Goal: Task Accomplishment & Management: Contribute content

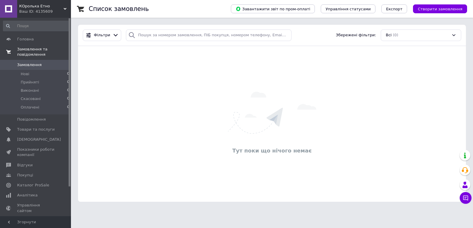
click at [23, 48] on span "Замовлення та повідомлення" at bounding box center [44, 52] width 54 height 11
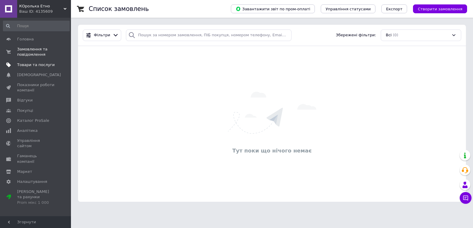
click at [41, 64] on span "Товари та послуги" at bounding box center [36, 64] width 38 height 5
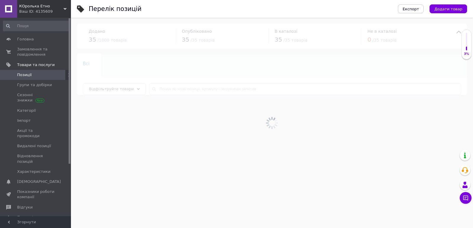
click at [456, 10] on span "Додати товар" at bounding box center [448, 9] width 28 height 4
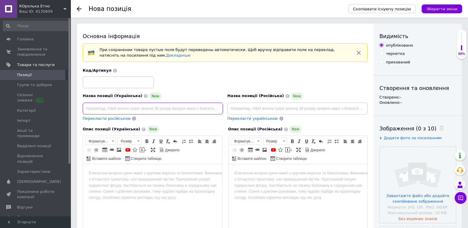
click at [109, 108] on input at bounding box center [153, 109] width 140 height 12
paste input "Лемківська криза з бісеру — традиційне [DEMOGRAPHIC_DATA] намисто, етнічна прик…"
type input "Лемківська криза з бісеру — традиційне [DEMOGRAPHIC_DATA] намисто, етнічна прик…"
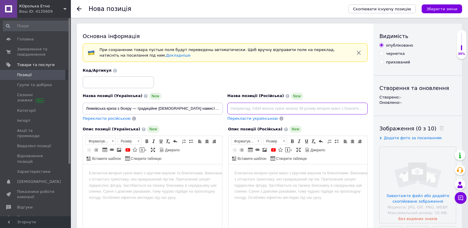
click at [246, 109] on input at bounding box center [298, 109] width 140 height 12
paste input "Лемковский кризис из бисера — традиционное украинское ожерелье, этническое укра…"
click at [241, 106] on input "Лемковский кризис из бисера — традиционное украинское ожерелье, этническое укра…" at bounding box center [298, 109] width 140 height 12
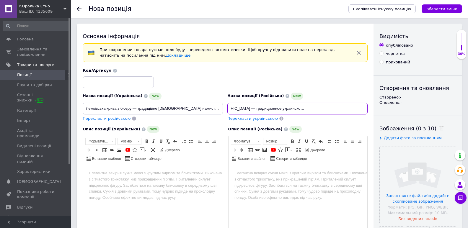
type input "Лемковская крыза из бисера — традиционное украинское ожерелье, этническое украш…"
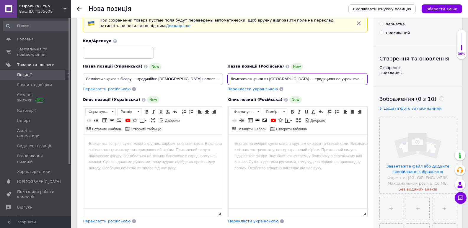
scroll to position [59, 0]
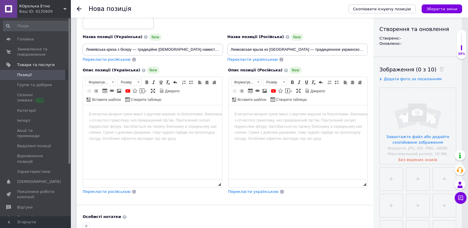
click at [158, 124] on html at bounding box center [152, 115] width 139 height 18
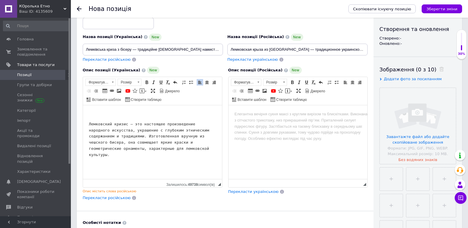
click at [110, 124] on pre "Лемковский кризис – это настоящее произведение народного искусства, украшение с…" at bounding box center [152, 139] width 127 height 37
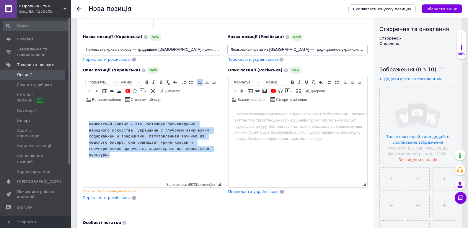
drag, startPoint x: 170, startPoint y: 150, endPoint x: 132, endPoint y: 226, distance: 84.3
click at [83, 120] on html "Лемковский кризис – это настоящее произведение народного искусства, украшение с…" at bounding box center [152, 135] width 139 height 59
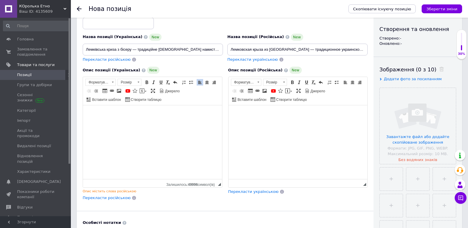
drag, startPoint x: 254, startPoint y: 130, endPoint x: 254, endPoint y: 138, distance: 8.3
click at [254, 124] on html at bounding box center [297, 115] width 139 height 18
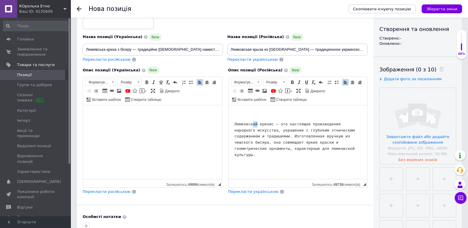
drag, startPoint x: 251, startPoint y: 124, endPoint x: 255, endPoint y: 124, distance: 4.7
click at [255, 124] on pre "Лемковский кризис – это настоящее произведение народного искусства, украшение с…" at bounding box center [297, 139] width 127 height 37
drag, startPoint x: 262, startPoint y: 124, endPoint x: 270, endPoint y: 125, distance: 7.8
click at [270, 125] on pre "Лемковская кризис – это настоящее произведение народного искусства, украшение с…" at bounding box center [297, 139] width 127 height 37
click at [316, 152] on html "Лемковская крыза – это настоящее произведение народного искусства, украшение с …" at bounding box center [297, 132] width 139 height 53
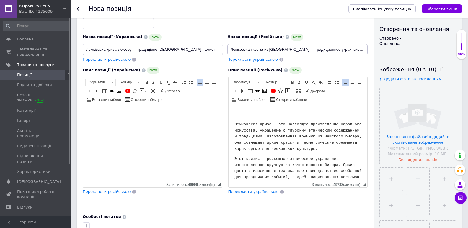
scroll to position [6, 0]
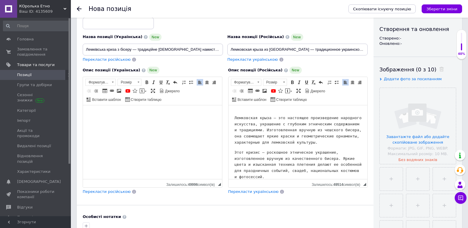
click at [234, 152] on pre "Этот кризис – роскошное этническое украшение, изготовленное вручную из качестве…" at bounding box center [297, 165] width 127 height 31
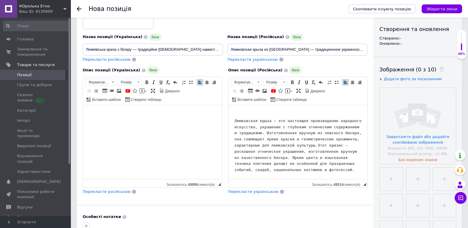
scroll to position [3, 0]
drag, startPoint x: 317, startPoint y: 145, endPoint x: 321, endPoint y: 145, distance: 4.1
click at [321, 145] on pre "Лемковская крыза – это настоящее произведение народного искусства, украшение с …" at bounding box center [297, 145] width 127 height 55
drag, startPoint x: 325, startPoint y: 145, endPoint x: 334, endPoint y: 146, distance: 9.5
click at [334, 146] on pre "Лемковская крыза – это настоящее произведение народного искусства, украшение с …" at bounding box center [297, 145] width 127 height 55
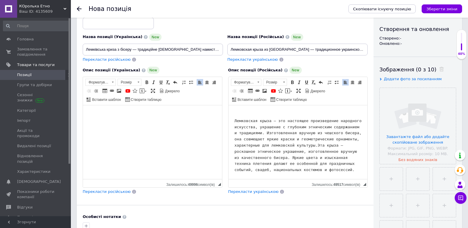
scroll to position [89, 0]
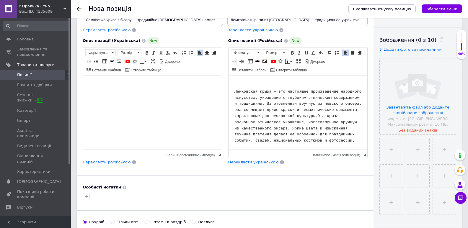
click at [334, 142] on pre "Лемковская крыза – это настоящее произведение народного искусства, украшение с …" at bounding box center [297, 116] width 127 height 55
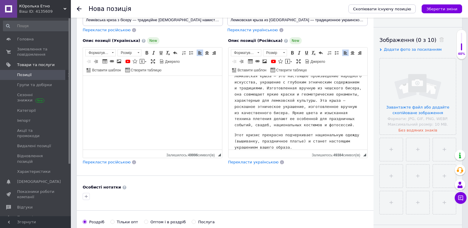
click at [234, 136] on html "Лемковская крыза – это настоящее произведение народного искусства, украшение с …" at bounding box center [297, 106] width 139 height 99
drag, startPoint x: 331, startPoint y: 125, endPoint x: 338, endPoint y: 125, distance: 6.5
click at [338, 125] on pre "Лемковская крыза – это настоящее произведение народного искусства, украшение с …" at bounding box center [297, 110] width 127 height 74
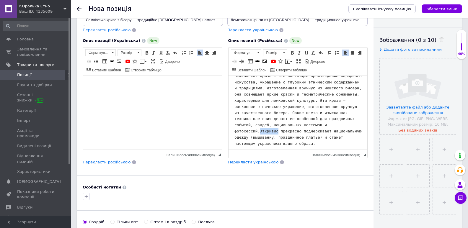
drag, startPoint x: 329, startPoint y: 125, endPoint x: 345, endPoint y: 125, distance: 16.0
click at [345, 125] on pre "Лемковская крыза – это настоящее произведение народного искусства, украшение с …" at bounding box center [297, 110] width 127 height 74
click at [166, 104] on html at bounding box center [152, 90] width 139 height 28
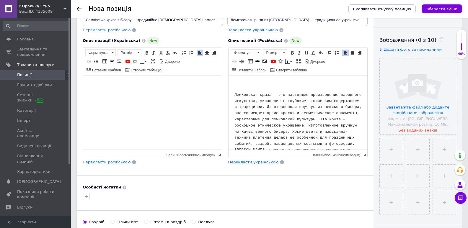
scroll to position [30, 0]
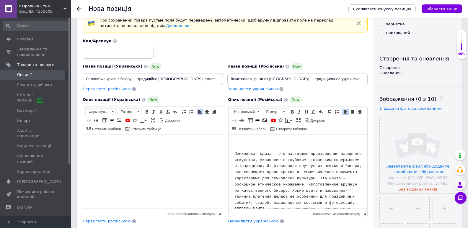
click at [250, 140] on html "Лемковская крыза – это настоящее произведение народного искусства, украшение с …" at bounding box center [297, 182] width 139 height 95
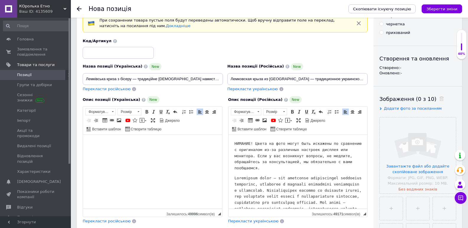
click at [155, 163] on html at bounding box center [152, 149] width 139 height 28
click at [108, 146] on p "Редактор, 40B380AB-4CFD-4205-9664-6705ECF710EC" at bounding box center [152, 144] width 127 height 6
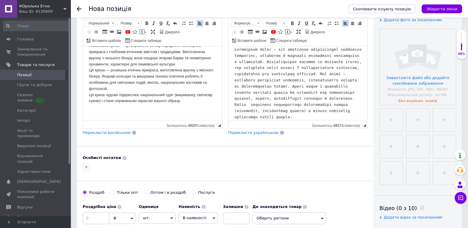
scroll to position [177, 0]
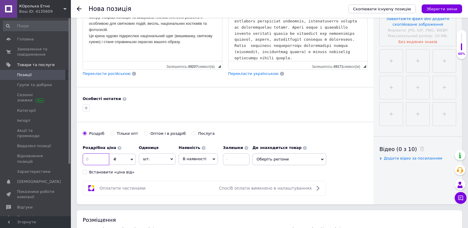
click at [98, 161] on input at bounding box center [96, 160] width 27 height 12
type input "6300"
click at [233, 160] on input at bounding box center [236, 160] width 27 height 12
type input "1"
click at [286, 160] on span "Оберіть регіони" at bounding box center [290, 160] width 74 height 12
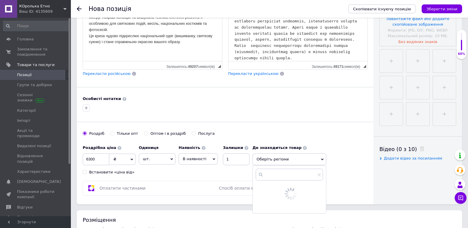
scroll to position [296, 0]
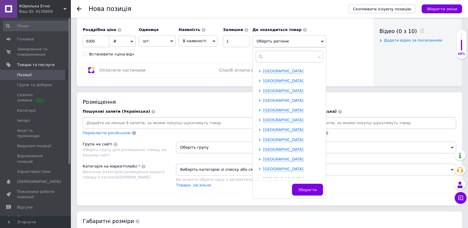
click at [278, 101] on span "Дніпропетровська область" at bounding box center [283, 100] width 40 height 4
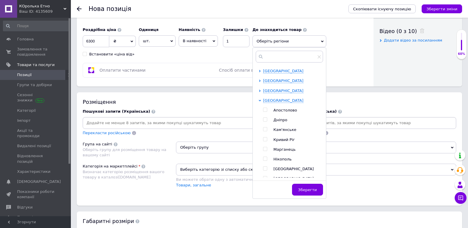
click at [266, 139] on input "checkbox" at bounding box center [265, 140] width 4 height 4
checkbox input "true"
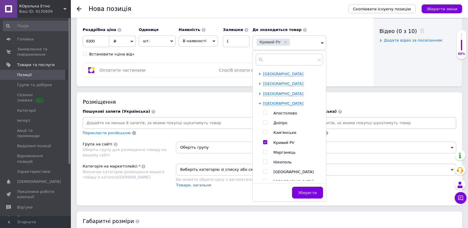
click at [310, 199] on button "Зберегти" at bounding box center [307, 193] width 31 height 12
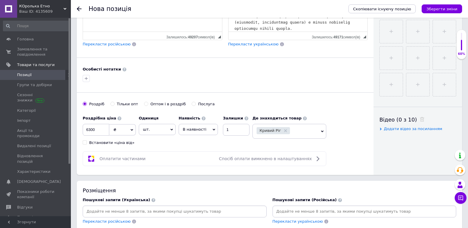
scroll to position [177, 0]
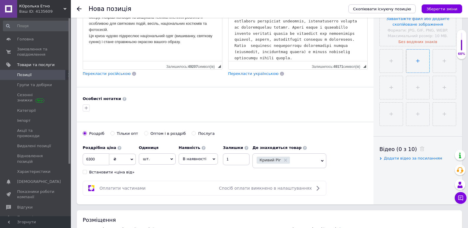
click at [416, 66] on input "file" at bounding box center [418, 61] width 23 height 23
type input "C:\fakepath\20240606_150740.jpg"
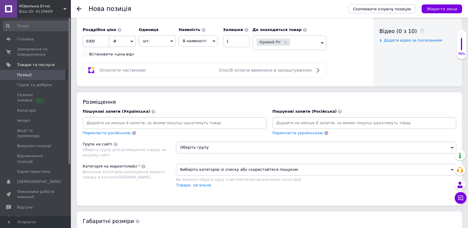
scroll to position [325, 0]
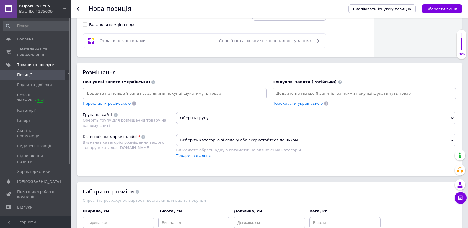
click at [158, 95] on input at bounding box center [175, 93] width 182 height 9
click at [146, 90] on input at bounding box center [175, 93] width 182 height 9
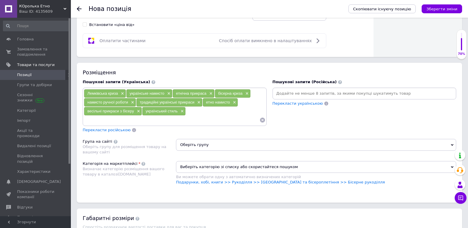
click at [209, 117] on input at bounding box center [172, 120] width 176 height 9
click at [200, 120] on input at bounding box center [172, 120] width 176 height 9
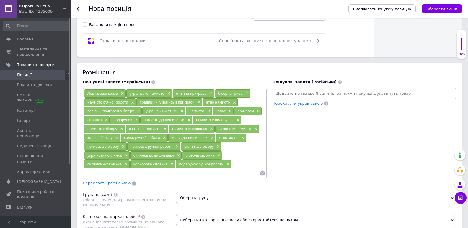
click at [301, 92] on input at bounding box center [365, 93] width 182 height 9
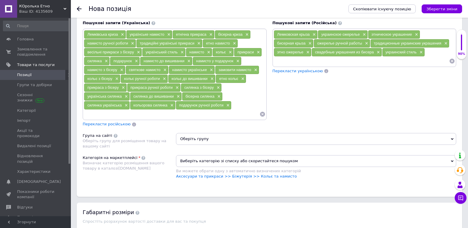
scroll to position [414, 0]
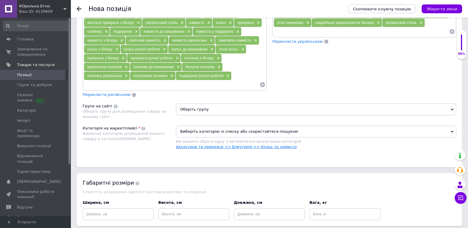
click at [245, 149] on link "Аксесуари та прикраси >> Біжутерія >> Кольє та намисто" at bounding box center [236, 147] width 121 height 4
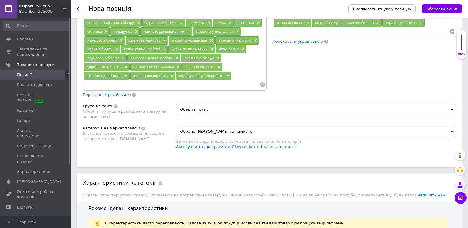
click at [200, 112] on span "Оберіть групу" at bounding box center [316, 110] width 280 height 12
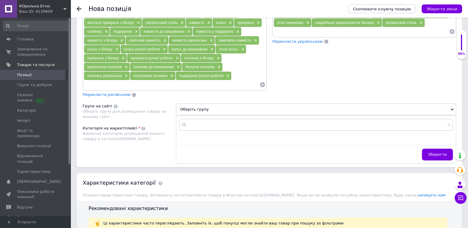
click at [148, 147] on div "Категорія на маркетплейсі Визначає категорію розміщення вашого товару в каталоз…" at bounding box center [129, 141] width 93 height 30
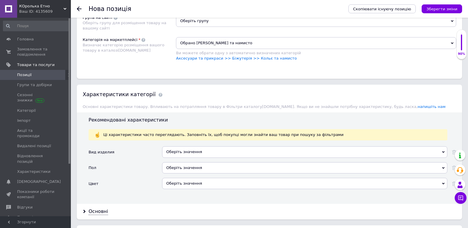
scroll to position [532, 0]
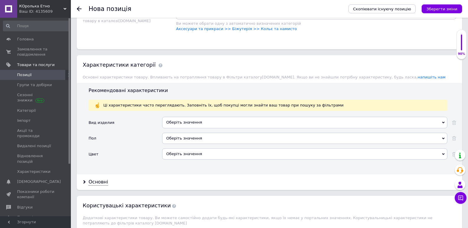
click at [183, 124] on div "Оберіть значення" at bounding box center [304, 122] width 285 height 11
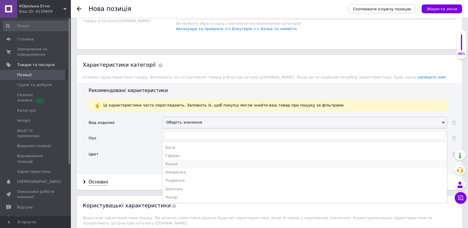
click at [173, 164] on div "Колье" at bounding box center [305, 164] width 279 height 5
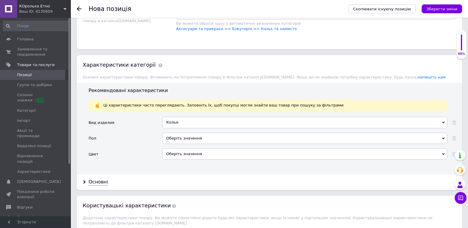
click at [175, 137] on div "Оберіть значення" at bounding box center [304, 138] width 285 height 11
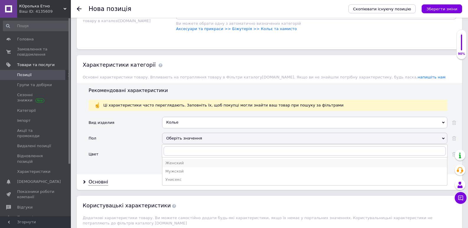
click at [171, 164] on div "Женский" at bounding box center [305, 163] width 279 height 5
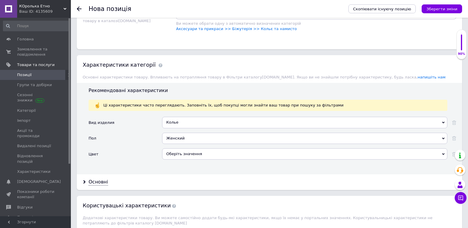
click at [171, 156] on div "Оберіть значення" at bounding box center [304, 154] width 285 height 11
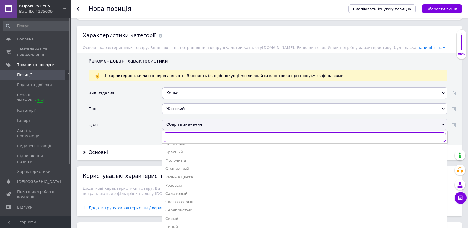
scroll to position [591, 0]
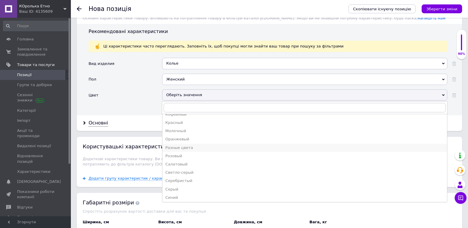
click at [192, 148] on div "Разные цвета" at bounding box center [305, 147] width 279 height 5
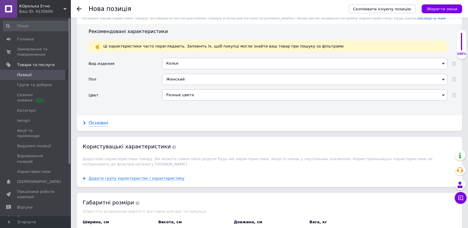
click at [102, 124] on div "Основні" at bounding box center [99, 123] width 20 height 7
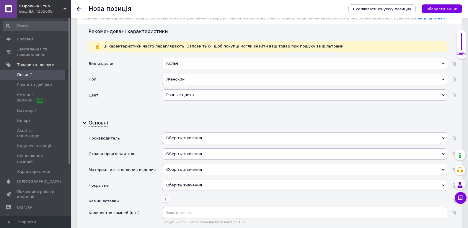
click at [178, 138] on div "Оберіть значення" at bounding box center [304, 138] width 285 height 11
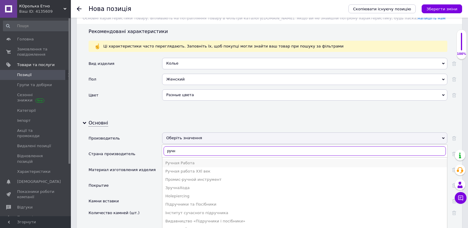
type input "ручн"
click at [178, 163] on div "Ручная Работа" at bounding box center [305, 163] width 279 height 5
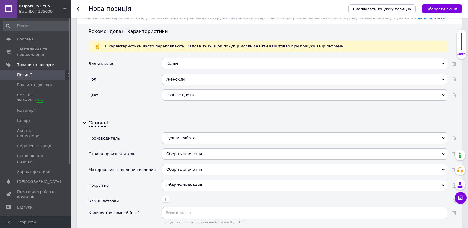
click at [179, 153] on div "Оберіть значення" at bounding box center [304, 154] width 285 height 11
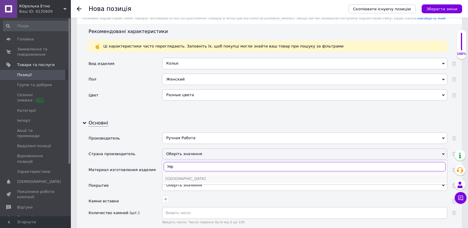
type input "Укр"
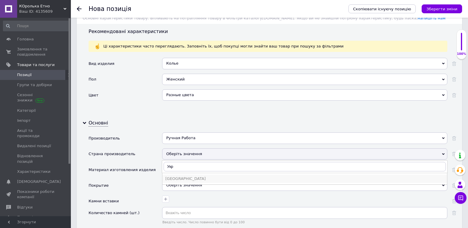
click at [179, 178] on div "Украина" at bounding box center [305, 178] width 279 height 5
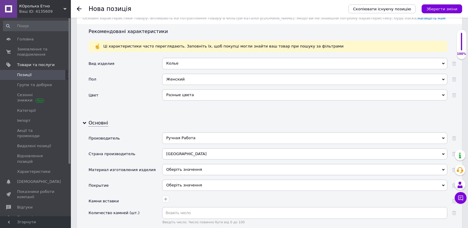
click at [179, 168] on div "Оберіть значення" at bounding box center [304, 169] width 285 height 11
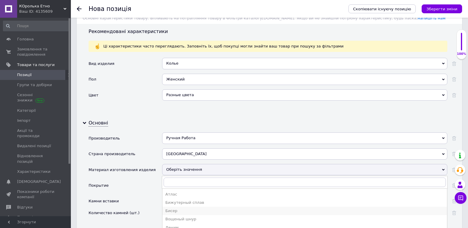
click at [172, 210] on div "Бисер" at bounding box center [305, 211] width 279 height 5
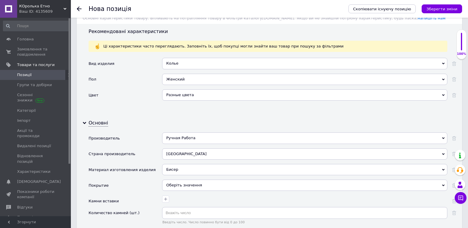
click at [185, 171] on div "Бисер" at bounding box center [304, 169] width 285 height 11
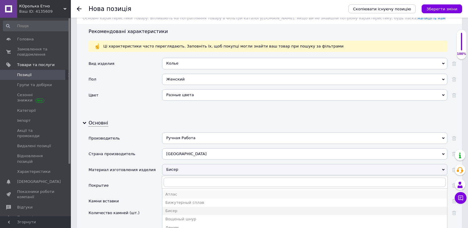
click at [174, 194] on div "Атлас" at bounding box center [305, 194] width 279 height 5
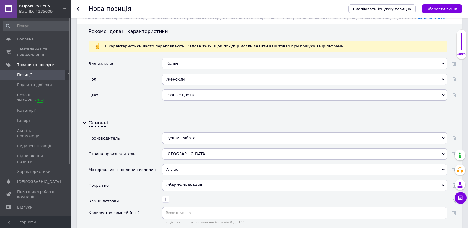
click at [185, 171] on div "Атлас" at bounding box center [304, 169] width 285 height 11
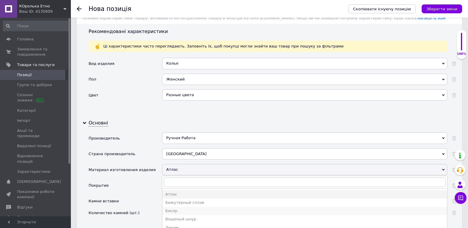
click at [174, 210] on div "Бисер" at bounding box center [305, 211] width 279 height 5
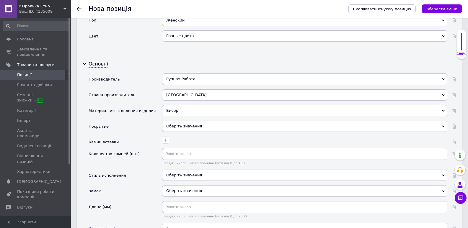
scroll to position [680, 0]
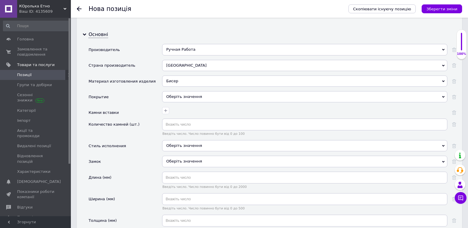
click at [184, 145] on div "Оберіть значення" at bounding box center [304, 145] width 285 height 11
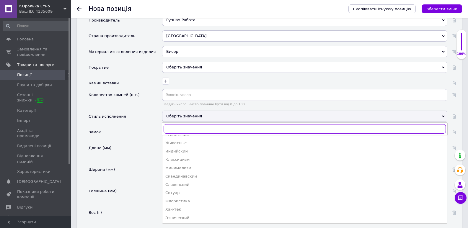
scroll to position [768, 0]
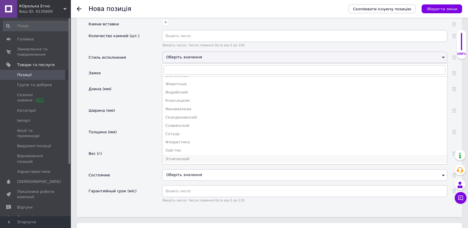
click at [181, 158] on div "Этнический" at bounding box center [305, 159] width 279 height 5
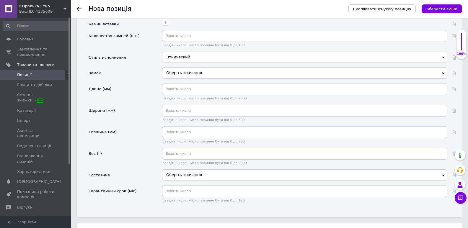
click at [184, 72] on div "Оберіть значення" at bounding box center [304, 72] width 285 height 11
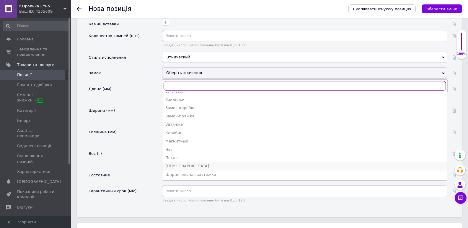
scroll to position [798, 0]
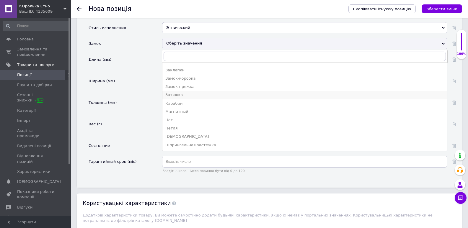
click at [187, 97] on div "Затяжка" at bounding box center [305, 95] width 279 height 5
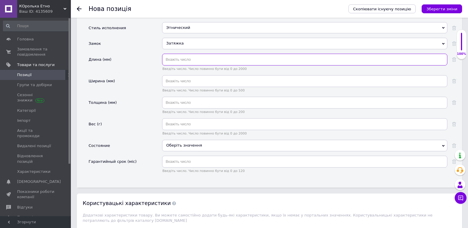
click at [179, 60] on input "text" at bounding box center [304, 60] width 285 height 12
type input "280"
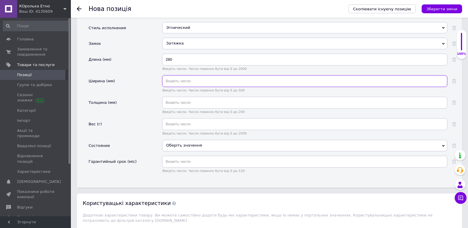
click at [173, 80] on input "text" at bounding box center [304, 81] width 285 height 12
type input "160"
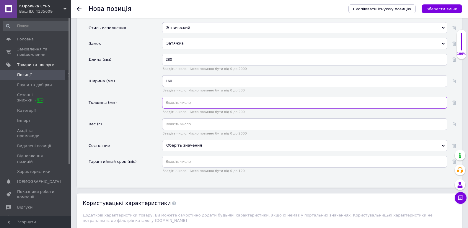
click at [175, 103] on input "text" at bounding box center [304, 103] width 285 height 12
type input "2"
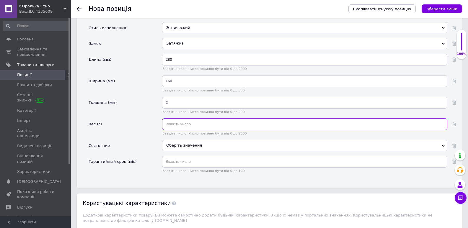
click at [179, 126] on input "text" at bounding box center [304, 125] width 285 height 12
type input "225"
click at [186, 145] on div "Оберіть значення" at bounding box center [304, 145] width 285 height 11
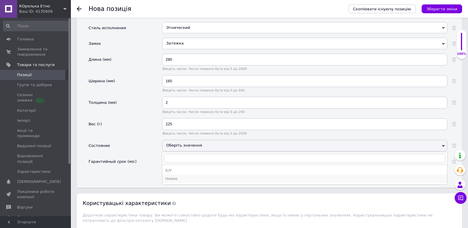
click at [171, 179] on div "Новое" at bounding box center [305, 178] width 279 height 5
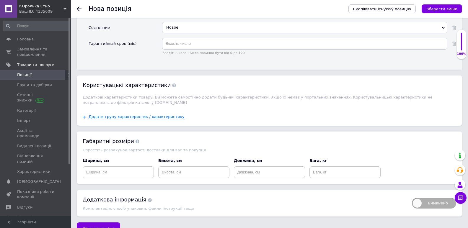
scroll to position [930, 0]
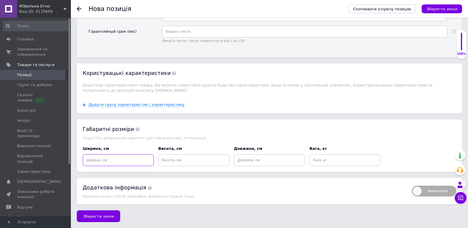
click at [136, 157] on input at bounding box center [118, 161] width 71 height 12
type input "28"
click at [170, 163] on input at bounding box center [193, 161] width 71 height 12
type input "0.2"
click at [251, 158] on input at bounding box center [269, 161] width 71 height 12
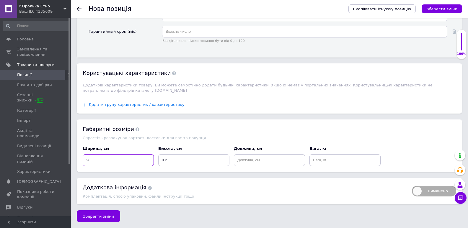
drag, startPoint x: 91, startPoint y: 160, endPoint x: 72, endPoint y: 160, distance: 18.3
type input "16"
click at [246, 162] on input at bounding box center [269, 161] width 71 height 12
type input "28"
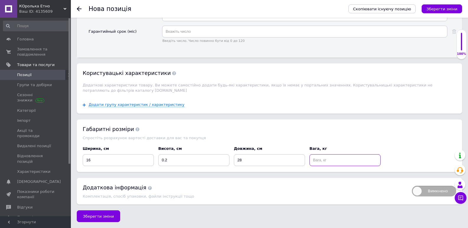
click at [329, 157] on input at bounding box center [345, 161] width 71 height 12
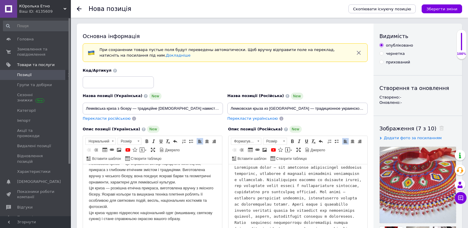
scroll to position [0, 0]
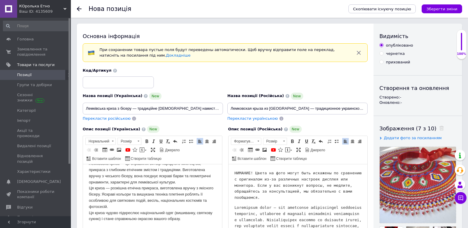
type input "0.225"
click at [241, 176] on pre "НИМАНИЕ! Цвета на фото могут быть искажены по сравнению с оригиналом из-за разл…" at bounding box center [297, 186] width 127 height 31
click at [234, 173] on pre "НИМАНИЕ! Цвета на фото могут быть искажены по сравнению с оригиналом из-за разл…" at bounding box center [297, 186] width 127 height 31
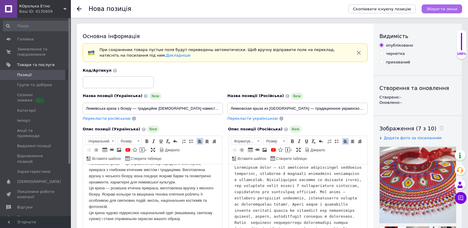
click at [436, 8] on icon "Зберегти зміни" at bounding box center [442, 9] width 31 height 4
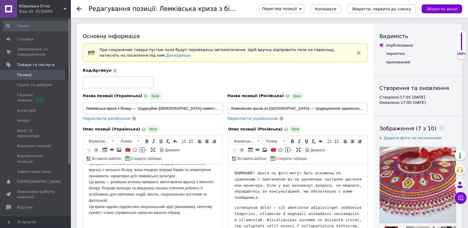
click at [25, 75] on span "Позиції" at bounding box center [24, 74] width 14 height 5
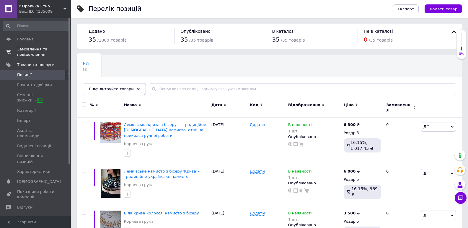
click at [27, 51] on span "Замовлення та повідомлення" at bounding box center [36, 52] width 38 height 11
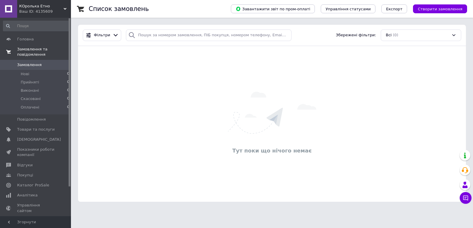
click at [25, 49] on span "Замовлення та повідомлення" at bounding box center [44, 52] width 54 height 11
click at [25, 127] on span "Товари та послуги" at bounding box center [36, 129] width 38 height 5
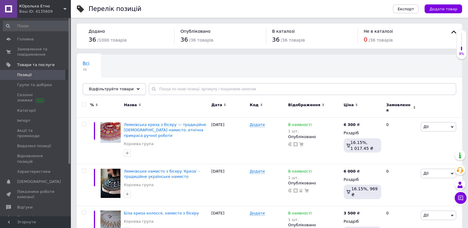
click at [137, 89] on icon at bounding box center [138, 89] width 3 height 3
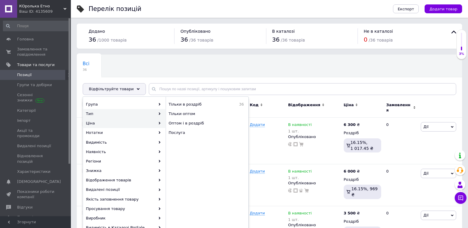
click at [126, 125] on div "Ціна" at bounding box center [124, 123] width 82 height 9
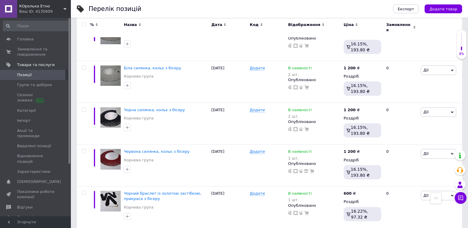
scroll to position [502, 0]
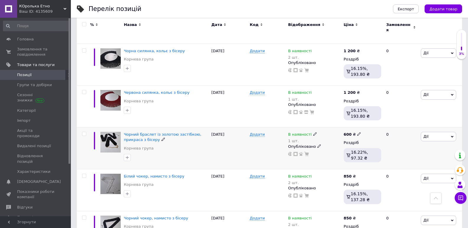
click at [108, 132] on img at bounding box center [110, 142] width 20 height 20
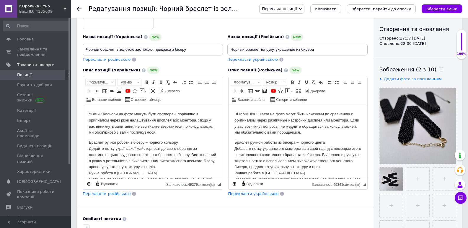
scroll to position [30, 0]
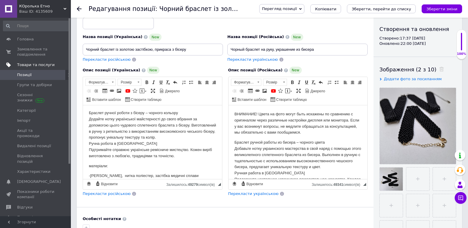
click at [29, 65] on span "Товари та послуги" at bounding box center [36, 64] width 38 height 5
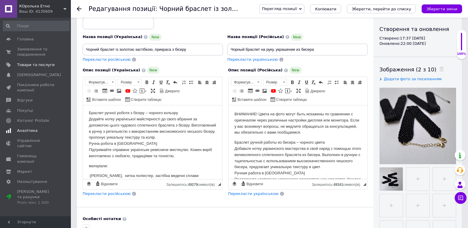
click at [28, 127] on link "Аналітика" at bounding box center [36, 131] width 73 height 10
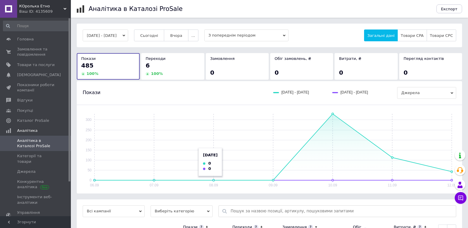
scroll to position [48, 0]
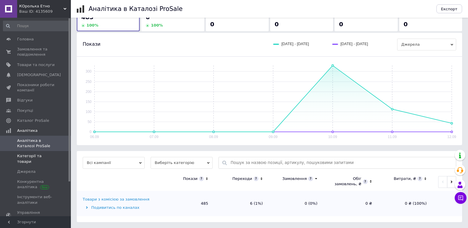
click at [30, 157] on span "Категорії та товари" at bounding box center [36, 159] width 38 height 11
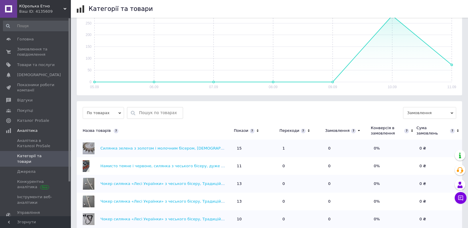
scroll to position [30, 0]
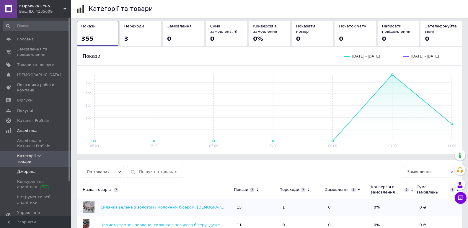
click at [25, 169] on span "Джерела" at bounding box center [26, 171] width 18 height 5
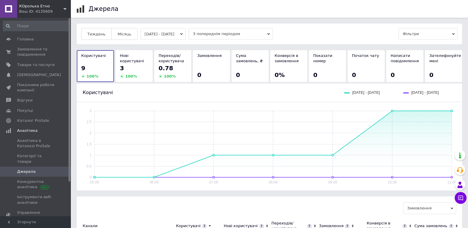
scroll to position [36, 0]
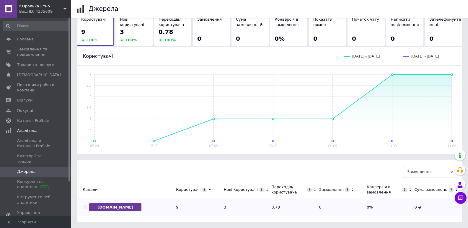
click at [95, 191] on div "Канали" at bounding box center [125, 189] width 96 height 5
click at [22, 156] on span "Категорії та товари" at bounding box center [36, 159] width 38 height 11
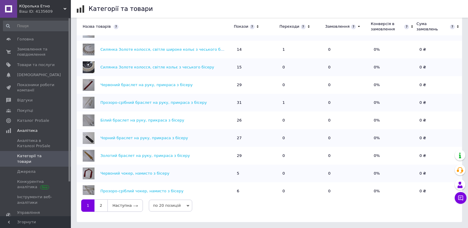
scroll to position [182, 0]
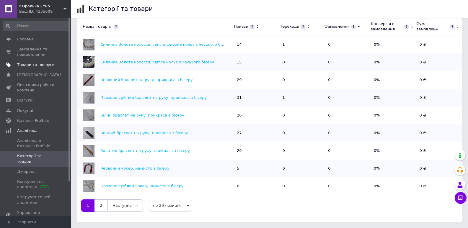
click at [35, 65] on span "Товари та послуги" at bounding box center [36, 64] width 38 height 5
